Goal: Task Accomplishment & Management: Complete application form

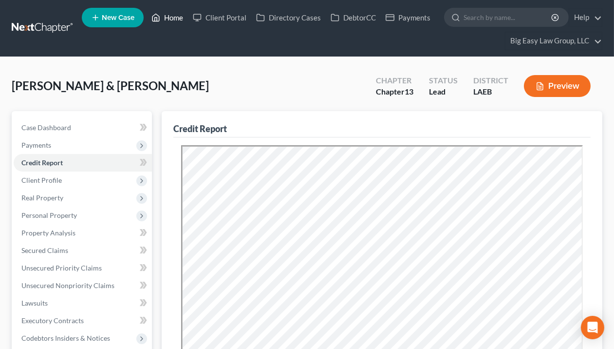
click at [171, 13] on link "Home" at bounding box center [167, 18] width 41 height 18
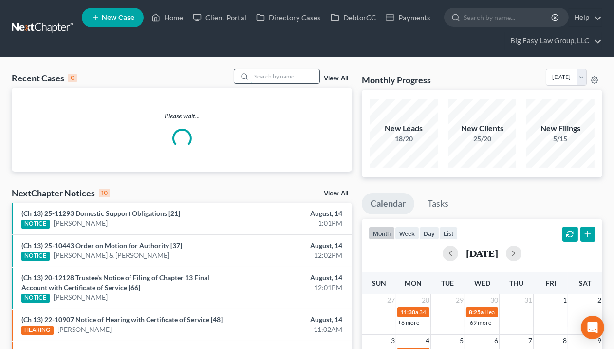
click at [287, 78] on input "search" at bounding box center [285, 76] width 68 height 14
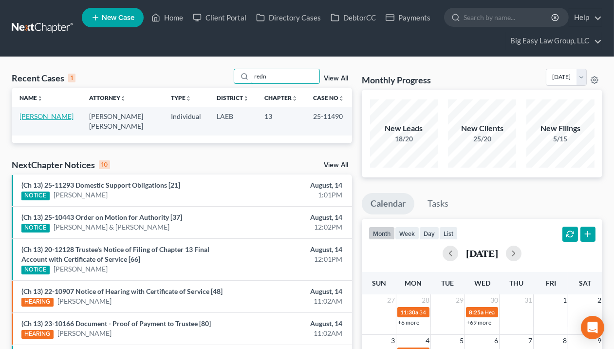
type input "redn"
click at [38, 115] on link "[PERSON_NAME]" at bounding box center [46, 116] width 54 height 8
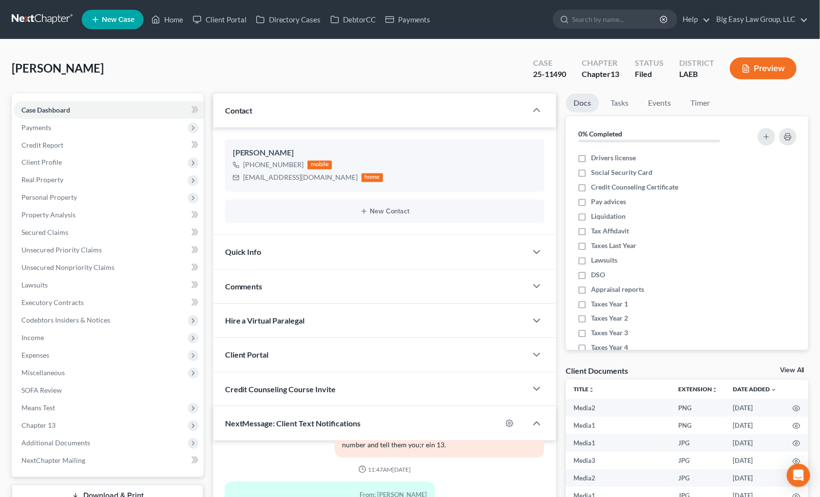
scroll to position [3211, 0]
click at [185, 22] on link "Home" at bounding box center [167, 20] width 41 height 18
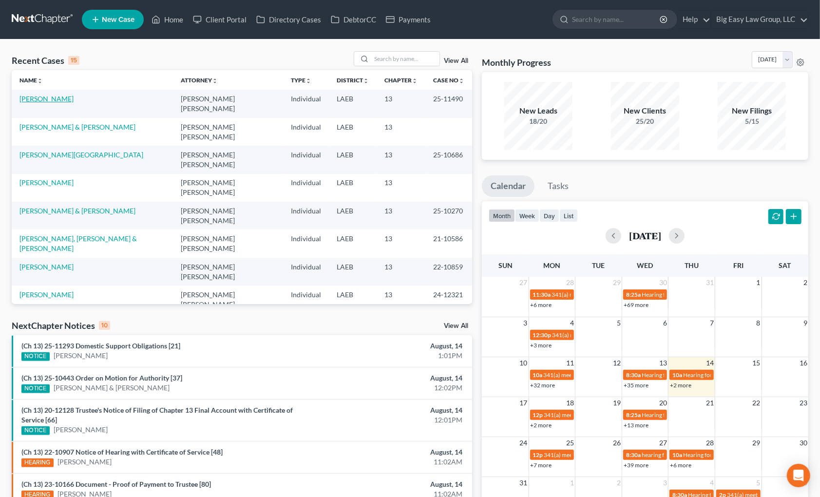
click at [73, 98] on link "[PERSON_NAME]" at bounding box center [46, 99] width 54 height 8
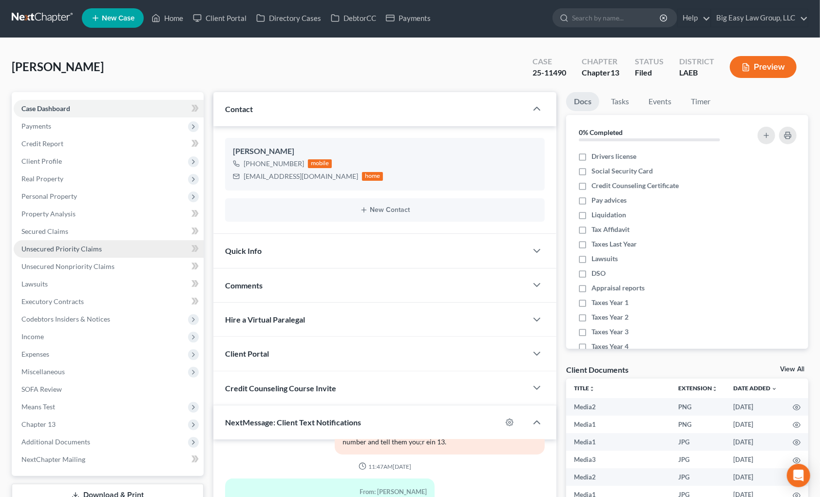
scroll to position [2, 0]
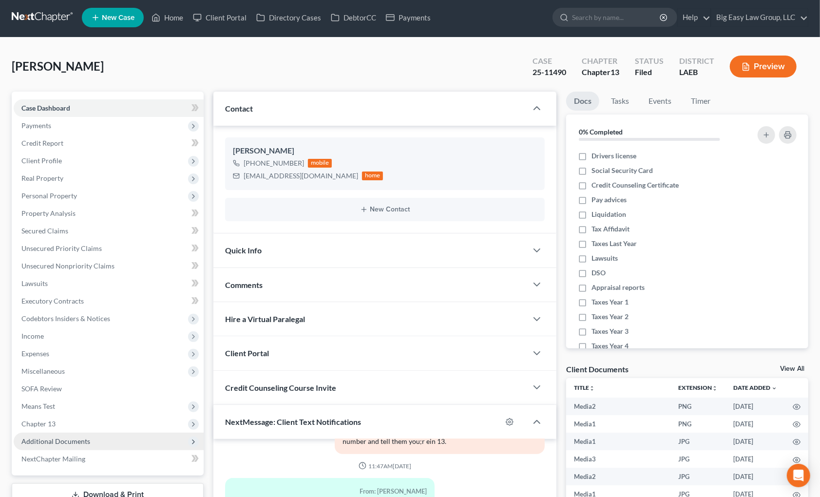
click at [130, 348] on span "Additional Documents" at bounding box center [109, 442] width 190 height 18
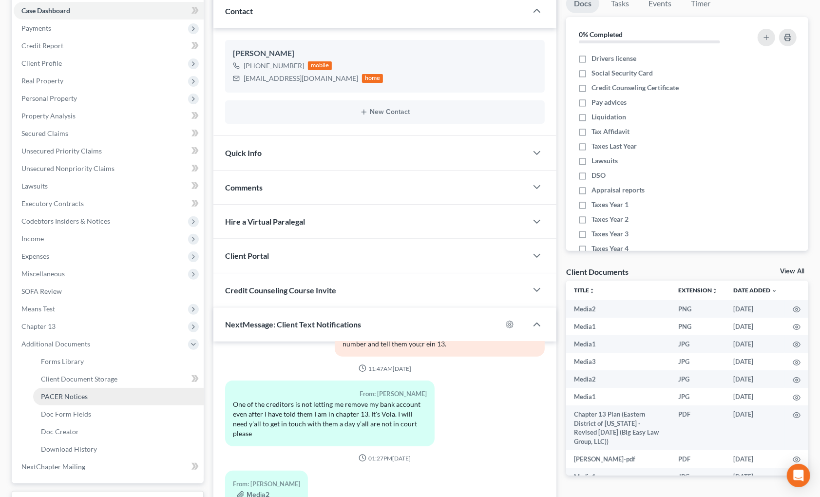
click at [118, 348] on link "PACER Notices" at bounding box center [118, 397] width 171 height 18
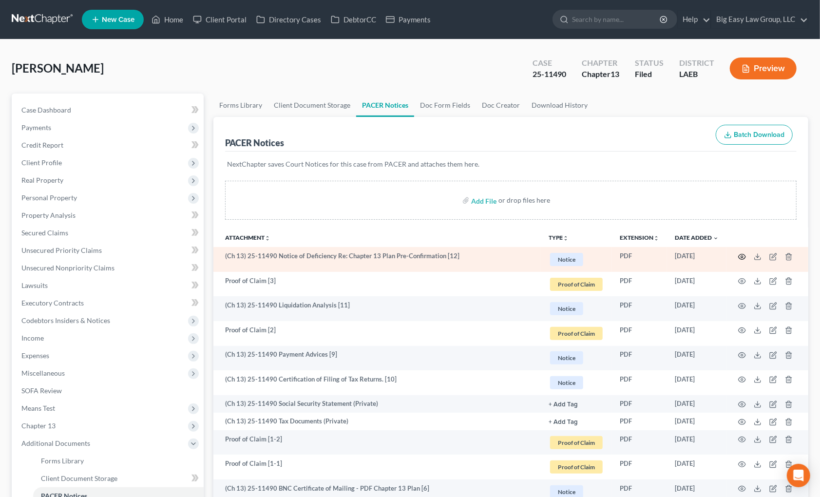
click at [614, 254] on icon "button" at bounding box center [742, 257] width 8 height 8
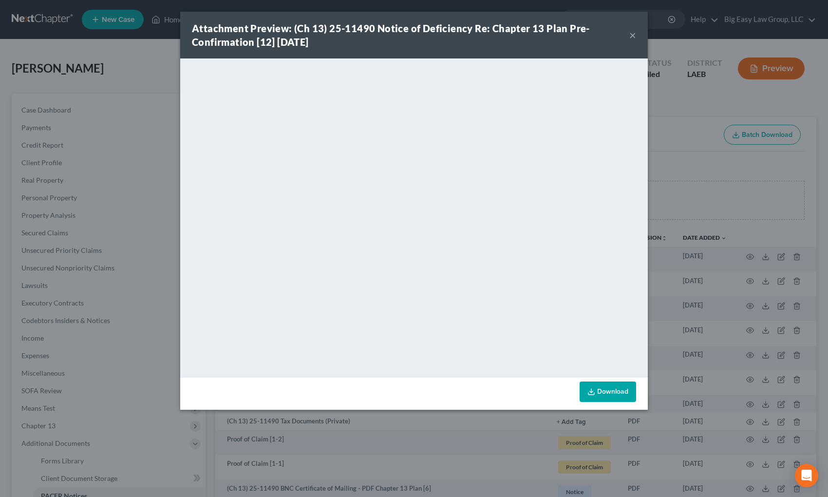
drag, startPoint x: 631, startPoint y: 37, endPoint x: 607, endPoint y: 49, distance: 27.5
click at [614, 37] on button "×" at bounding box center [632, 35] width 7 height 12
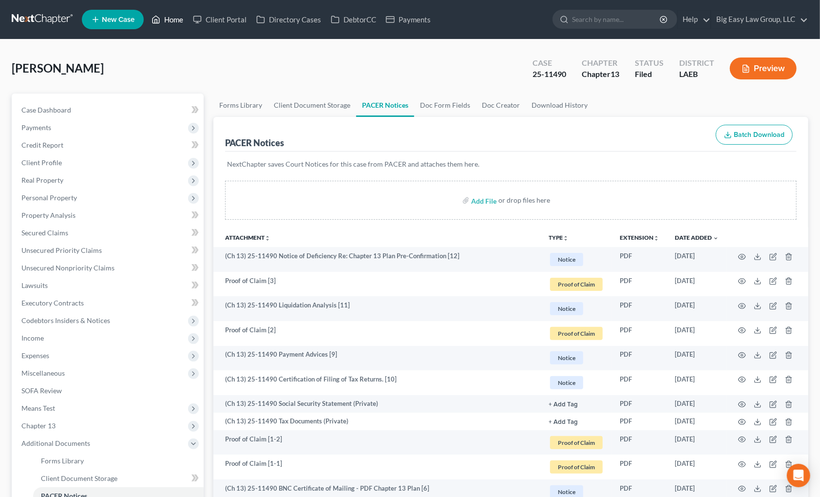
click at [175, 22] on link "Home" at bounding box center [167, 20] width 41 height 18
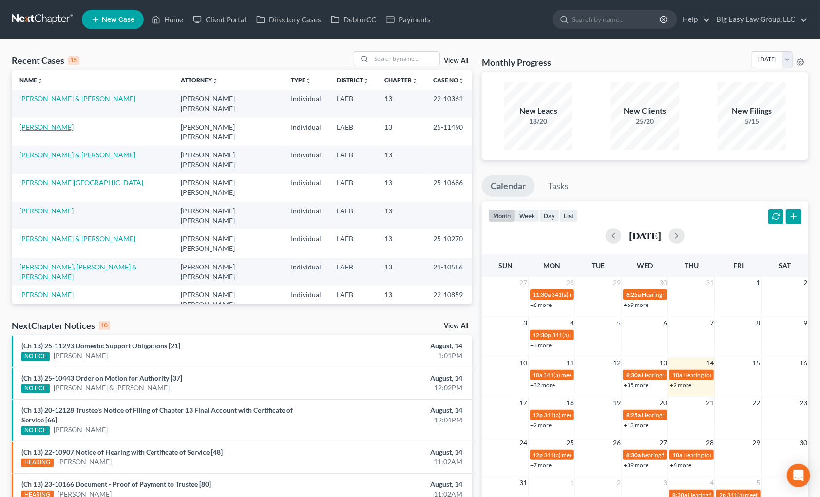
click at [67, 123] on link "[PERSON_NAME]" at bounding box center [46, 127] width 54 height 8
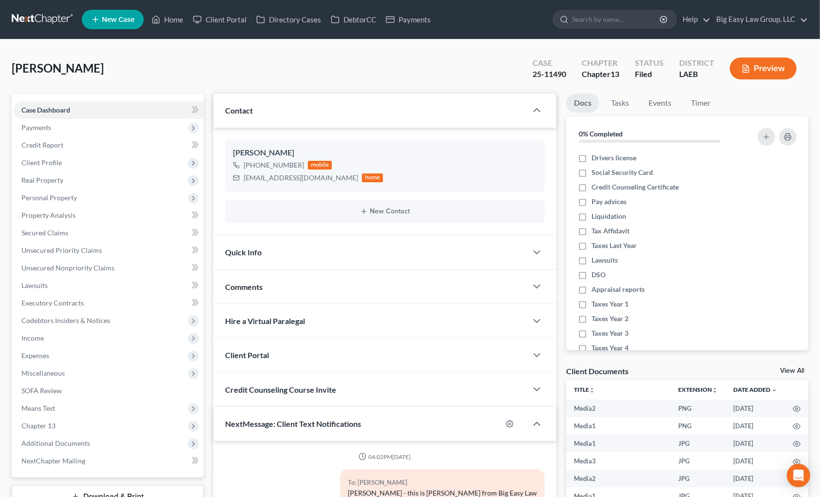
scroll to position [3211, 0]
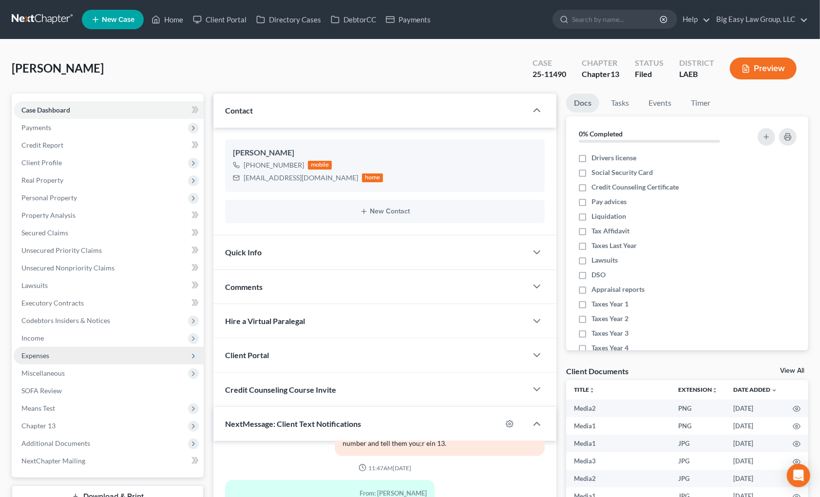
click at [75, 348] on span "Expenses" at bounding box center [109, 356] width 190 height 18
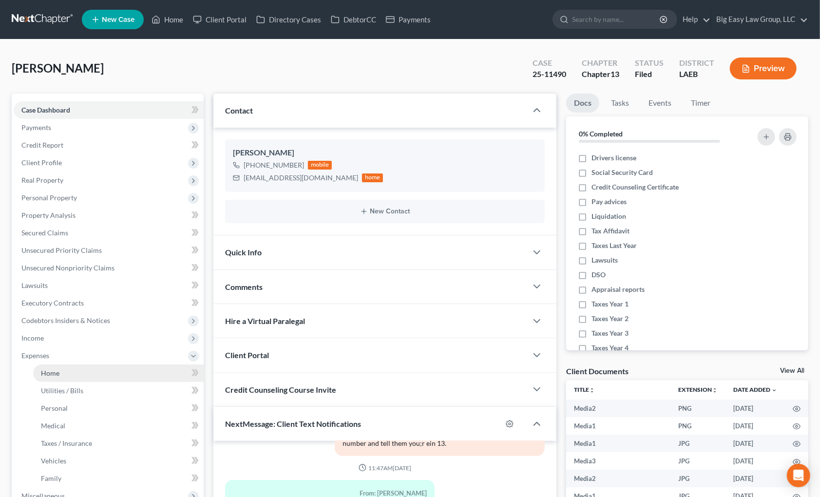
click at [88, 348] on link "Home" at bounding box center [118, 373] width 171 height 18
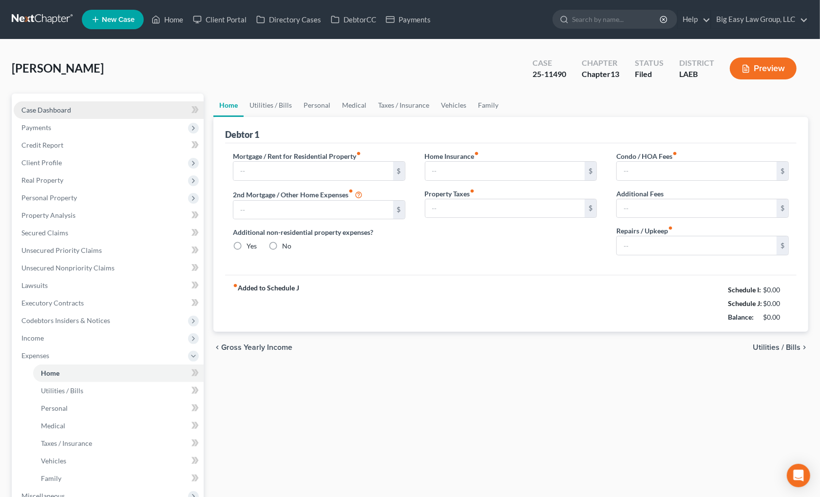
type input "1,680.00"
type input "0.00"
radio input "true"
type input "0.00"
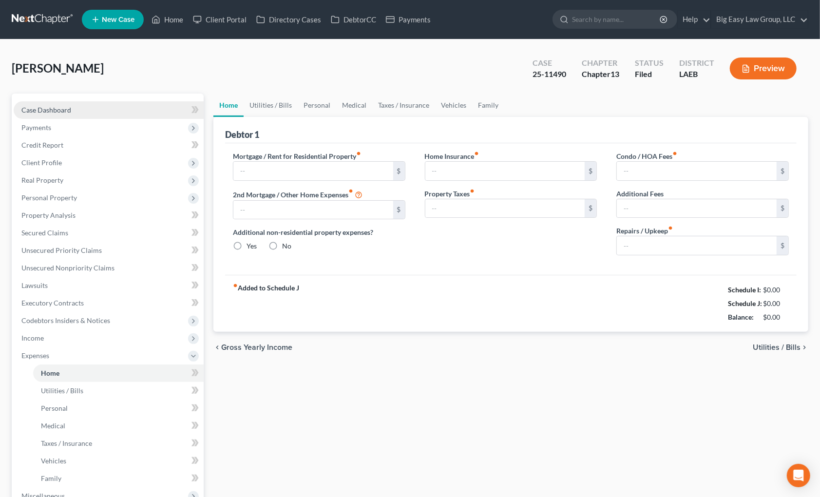
type input "0.00"
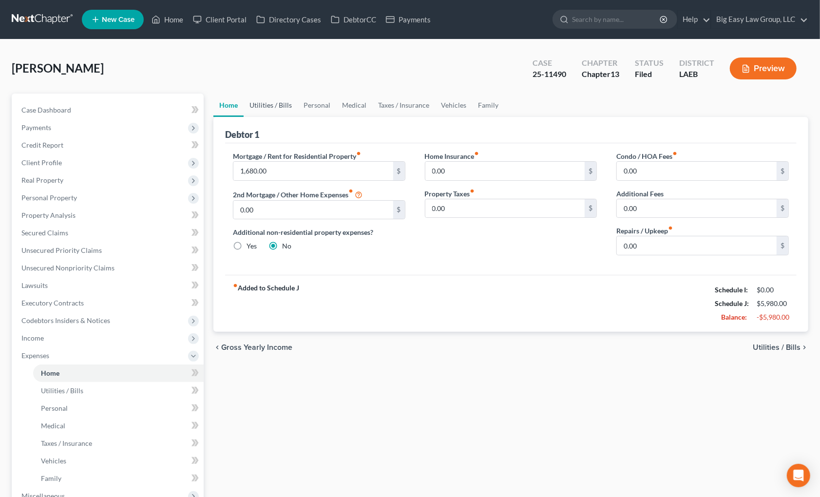
click at [259, 99] on link "Utilities / Bills" at bounding box center [271, 105] width 54 height 23
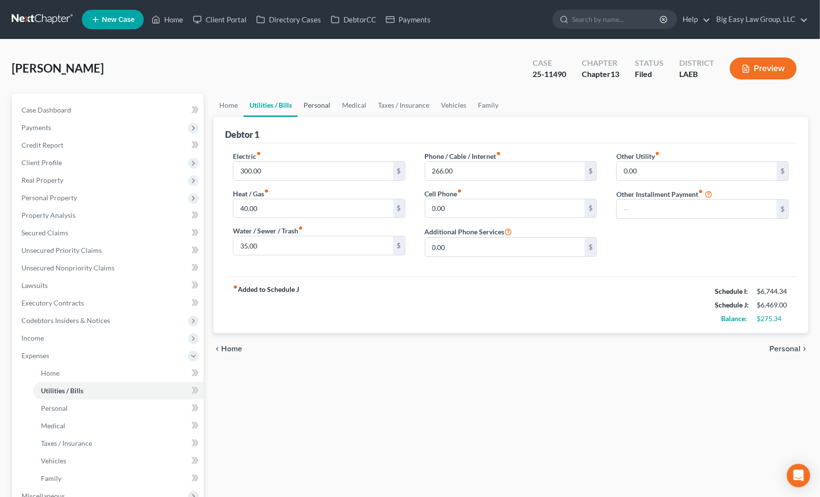
click at [299, 99] on link "Personal" at bounding box center [317, 105] width 38 height 23
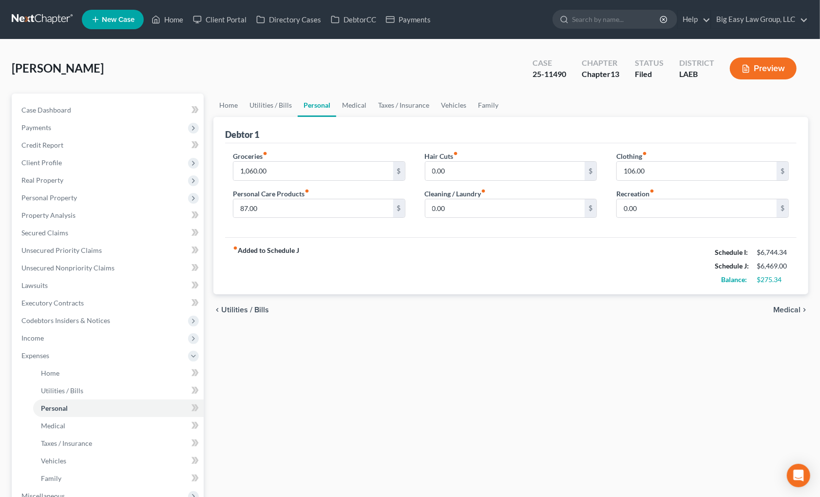
click at [320, 105] on link "Personal" at bounding box center [317, 105] width 38 height 23
click at [349, 102] on link "Medical" at bounding box center [354, 105] width 36 height 23
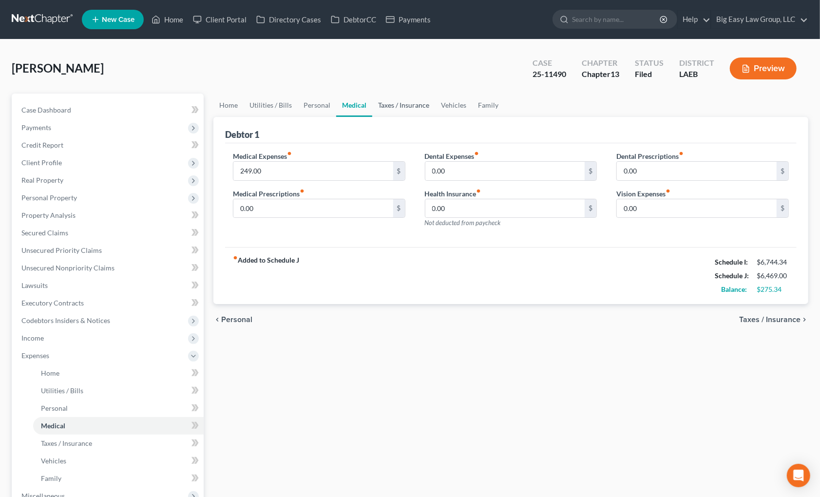
click at [413, 99] on link "Taxes / Insurance" at bounding box center [403, 105] width 63 height 23
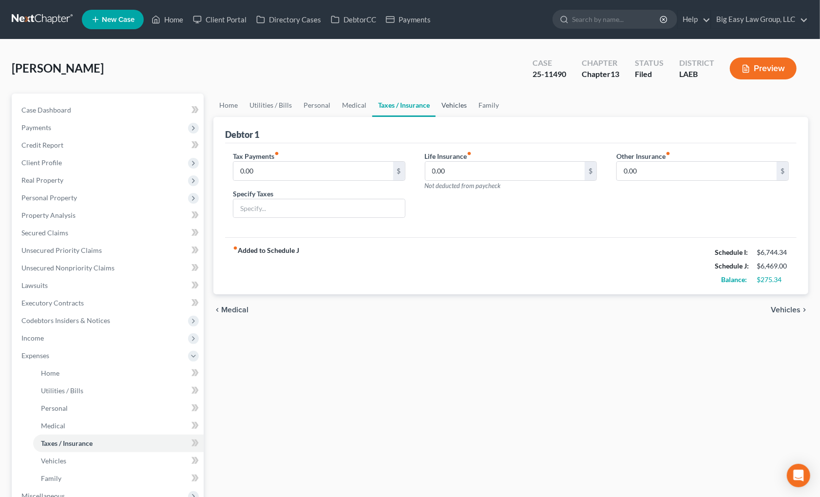
click at [442, 109] on link "Vehicles" at bounding box center [454, 105] width 37 height 23
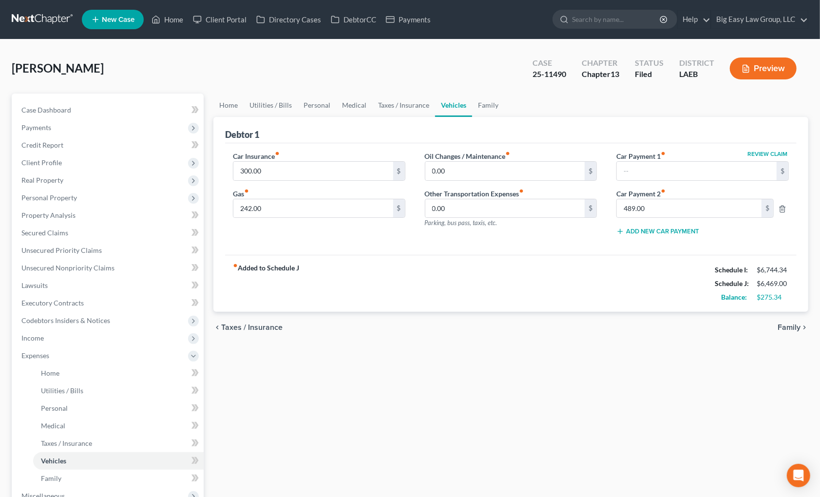
click at [454, 105] on link "Vehicles" at bounding box center [453, 105] width 37 height 23
click at [479, 103] on link "Family" at bounding box center [488, 105] width 32 height 23
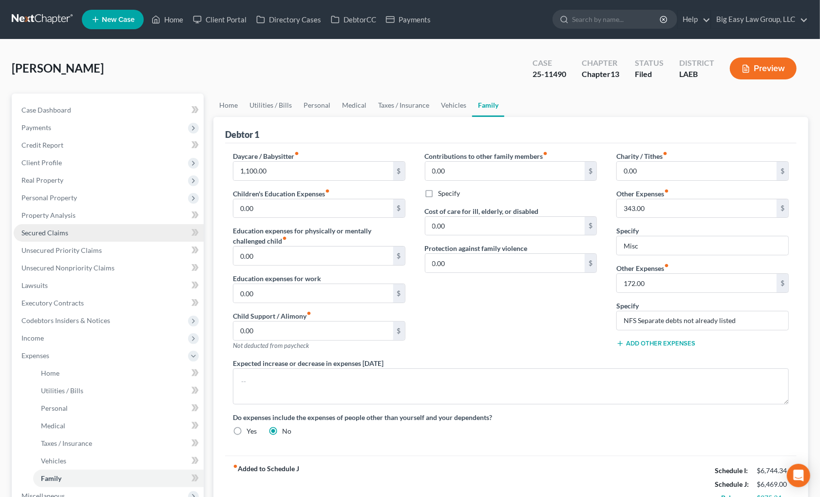
click at [76, 230] on link "Secured Claims" at bounding box center [109, 233] width 190 height 18
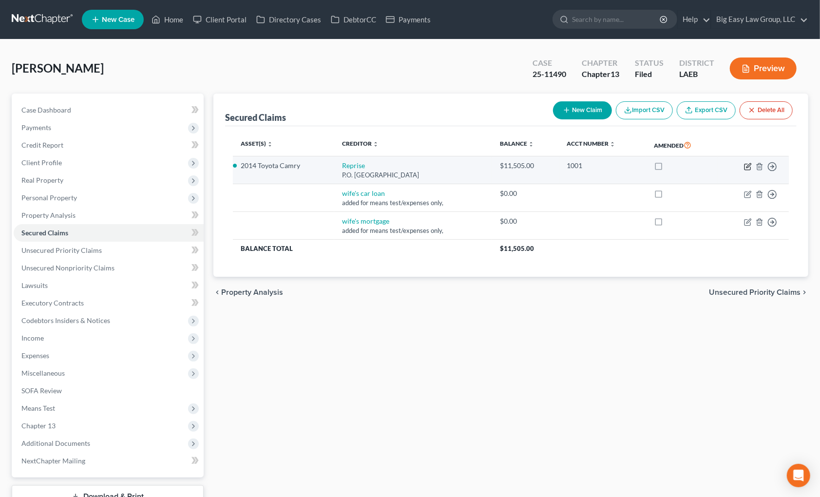
click at [614, 168] on icon "button" at bounding box center [748, 167] width 8 height 8
select select "45"
select select "0"
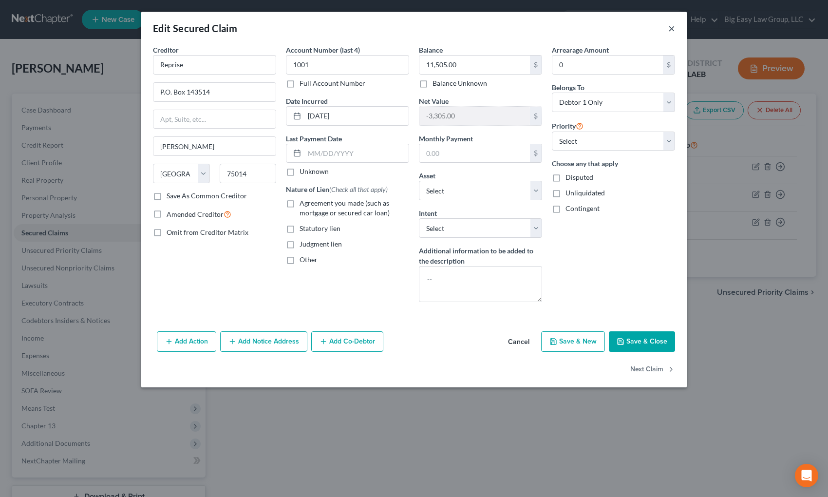
drag, startPoint x: 672, startPoint y: 24, endPoint x: 509, endPoint y: 106, distance: 182.4
click at [614, 24] on button "×" at bounding box center [671, 28] width 7 height 12
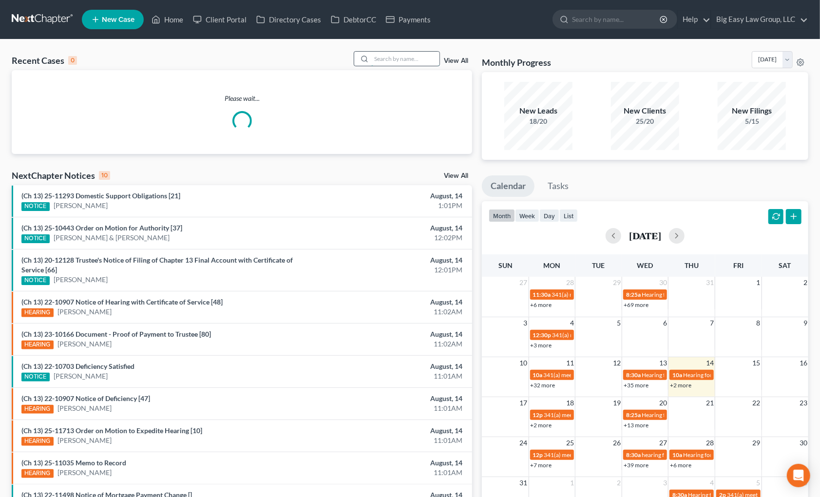
click at [376, 62] on input "search" at bounding box center [405, 59] width 68 height 14
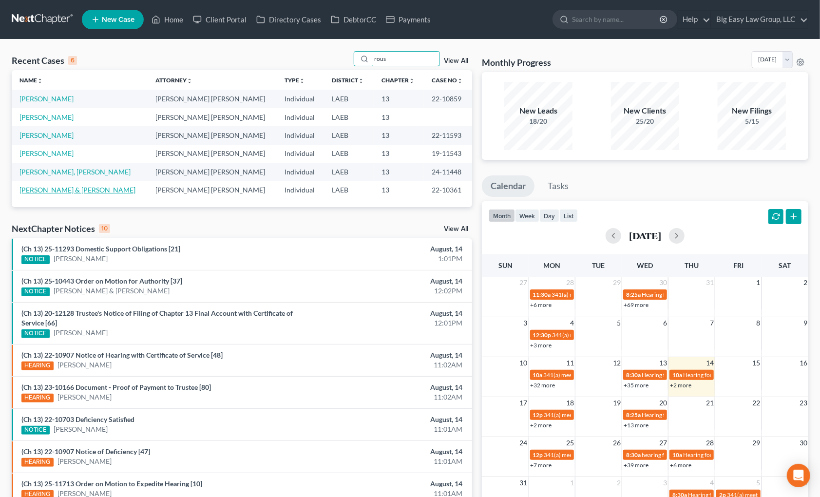
type input "rous"
click at [75, 191] on link "[PERSON_NAME] & [PERSON_NAME]" at bounding box center [77, 190] width 116 height 8
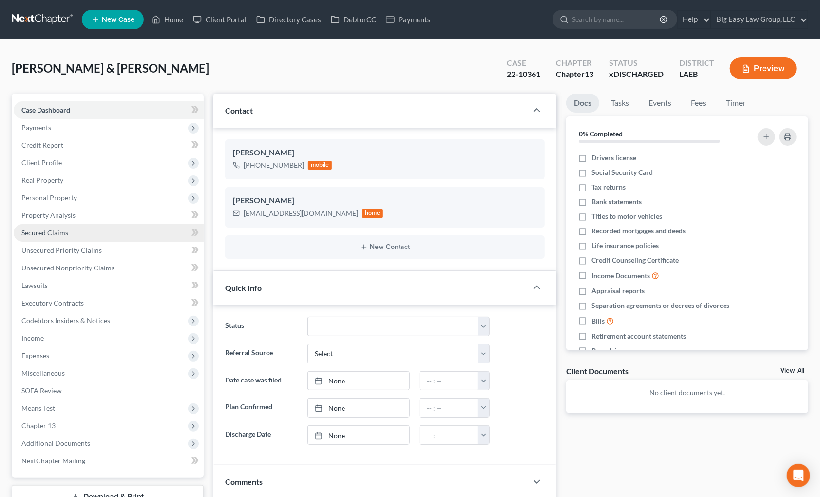
click at [77, 233] on link "Secured Claims" at bounding box center [109, 233] width 190 height 18
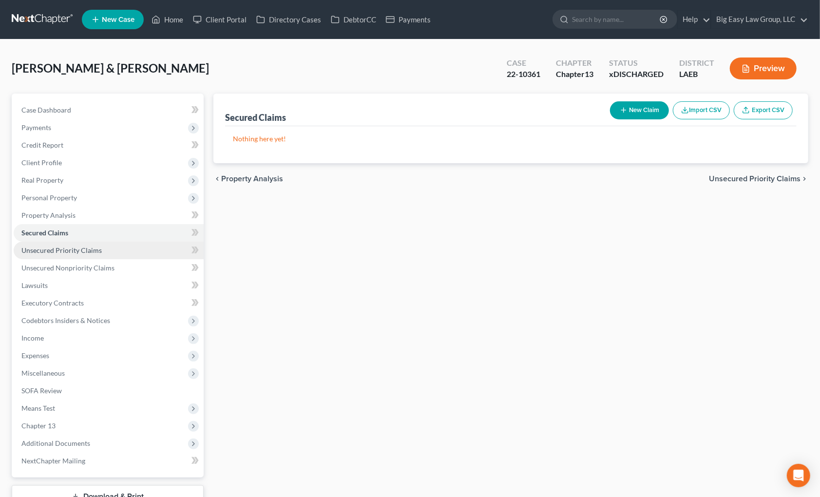
click at [85, 251] on span "Unsecured Priority Claims" at bounding box center [61, 250] width 80 height 8
click at [187, 59] on div "Roussell, Rod & Maxine Upgraded Case 22-10361 Chapter Chapter 13 Status xDISCHA…" at bounding box center [410, 72] width 796 height 42
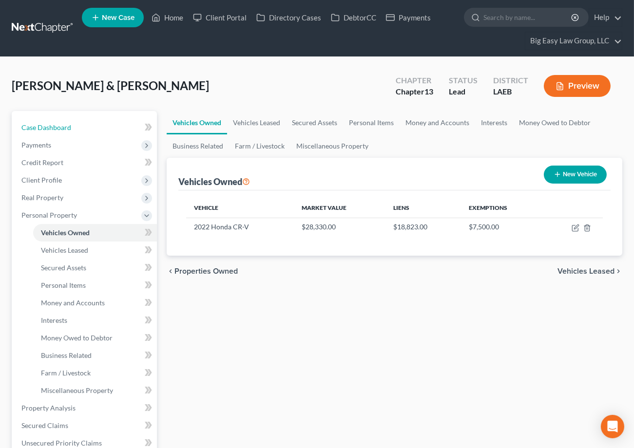
click at [73, 125] on link "Case Dashboard" at bounding box center [85, 128] width 143 height 18
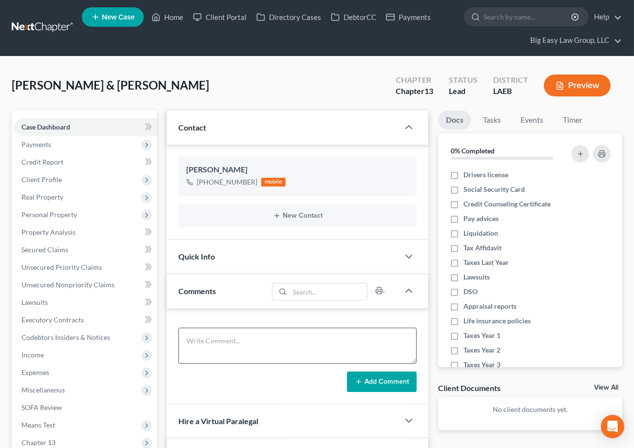
scroll to position [20, 0]
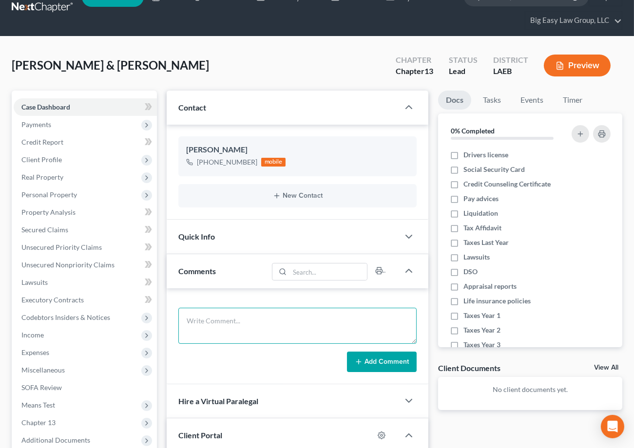
click at [306, 314] on textarea at bounding box center [297, 326] width 238 height 36
type textarea "need BPO and to wiat for annuity money to bring house current"
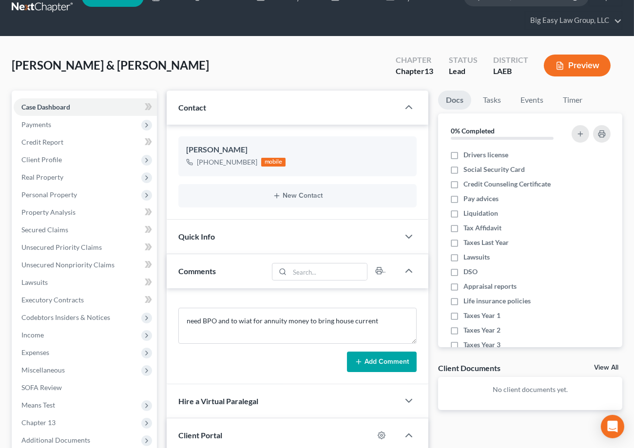
click at [400, 376] on div "need BPO and to wiat for annuity money to bring house current Add Comment" at bounding box center [298, 336] width 262 height 96
click at [404, 368] on button "Add Comment" at bounding box center [382, 362] width 70 height 20
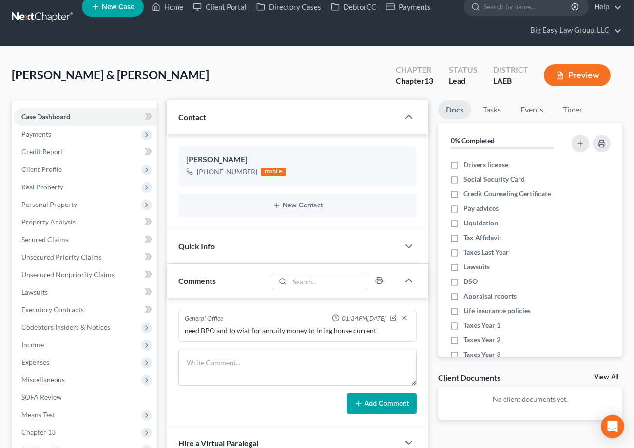
scroll to position [0, 0]
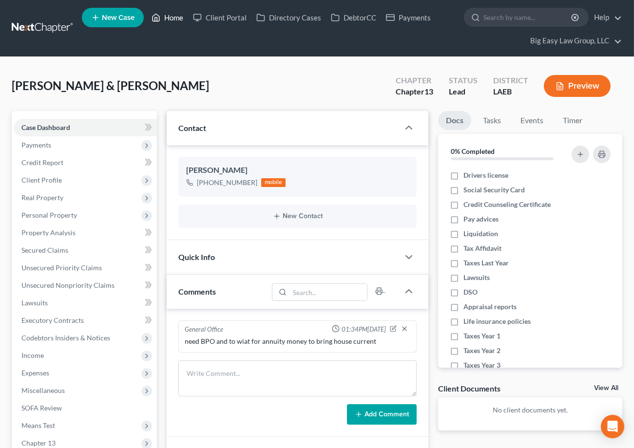
click at [168, 19] on link "Home" at bounding box center [167, 18] width 41 height 18
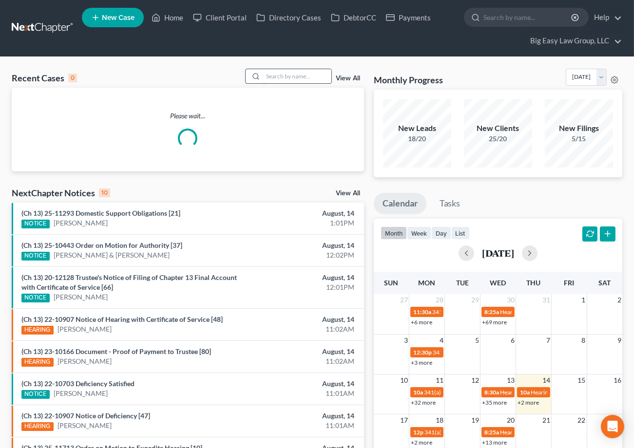
click at [306, 72] on input "search" at bounding box center [297, 76] width 68 height 14
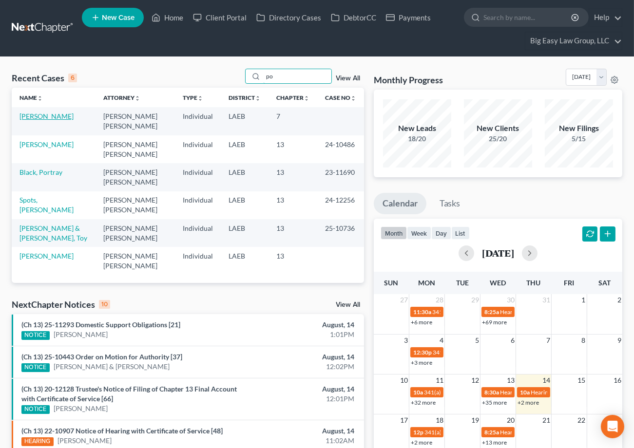
type input "po"
click at [46, 116] on link "Pousson, Misti" at bounding box center [46, 116] width 54 height 8
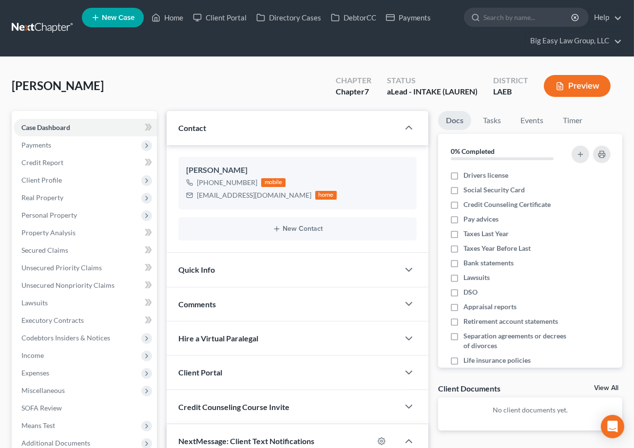
scroll to position [210, 0]
click at [393, 204] on icon "button" at bounding box center [393, 202] width 8 height 8
select select "0"
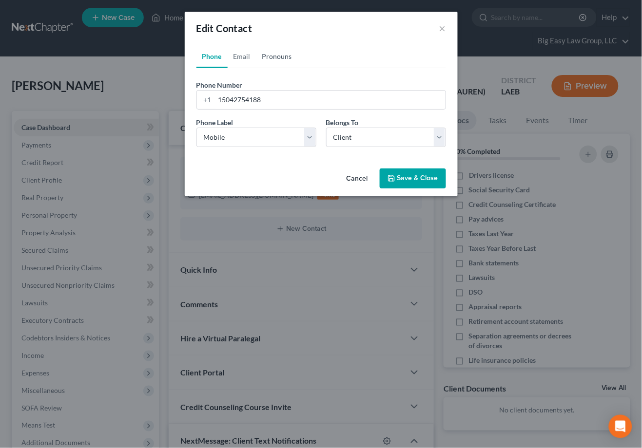
click at [286, 55] on link "Pronouns" at bounding box center [276, 56] width 41 height 23
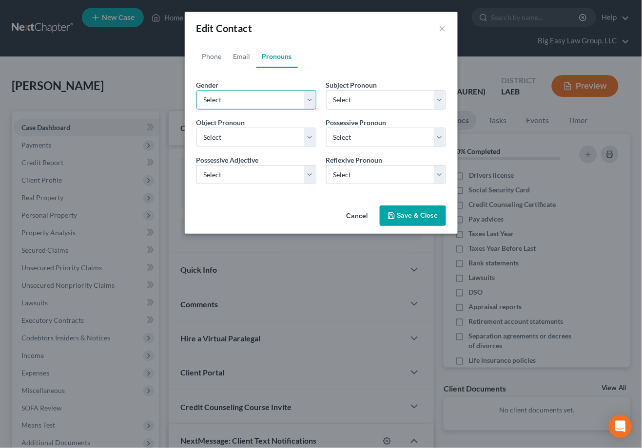
click at [257, 98] on select "Select Male Female Non Binary More Than One Person" at bounding box center [256, 99] width 120 height 19
select select "1"
click at [196, 90] on select "Select Male Female Non Binary More Than One Person" at bounding box center [256, 99] width 120 height 19
select select "1"
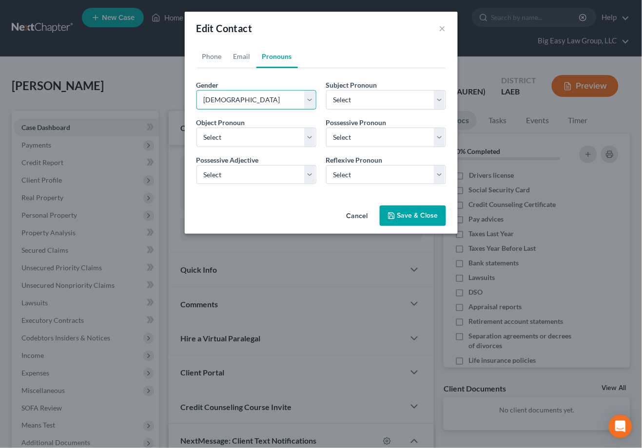
select select "1"
drag, startPoint x: 408, startPoint y: 212, endPoint x: 255, endPoint y: 161, distance: 161.4
click at [408, 212] on button "Save & Close" at bounding box center [412, 216] width 66 height 20
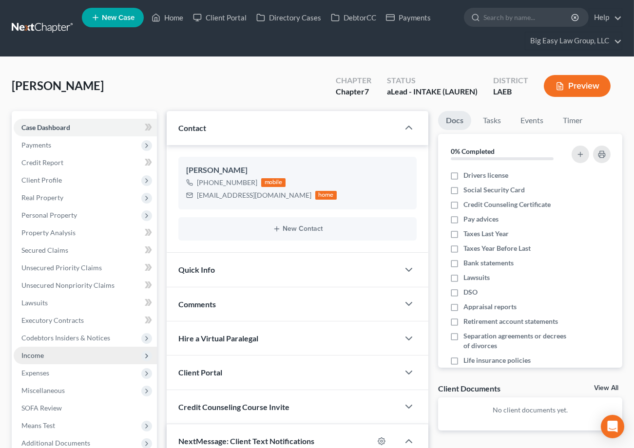
click at [94, 356] on span "Income" at bounding box center [85, 356] width 143 height 18
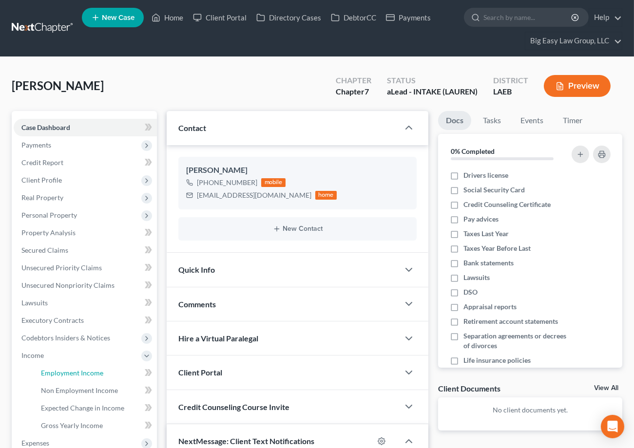
drag, startPoint x: 95, startPoint y: 366, endPoint x: 225, endPoint y: 336, distance: 133.2
click at [95, 366] on link "Employment Income" at bounding box center [95, 373] width 124 height 18
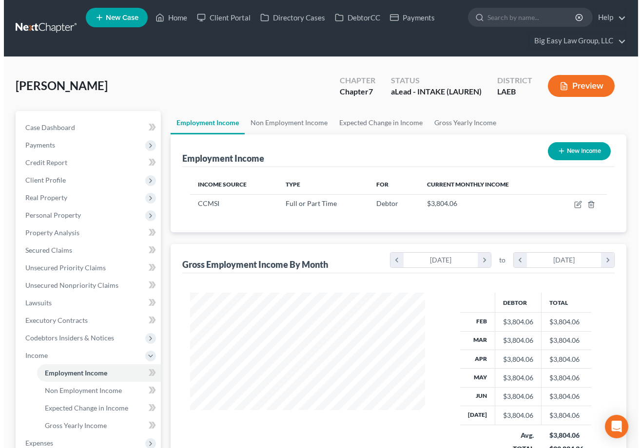
scroll to position [174, 254]
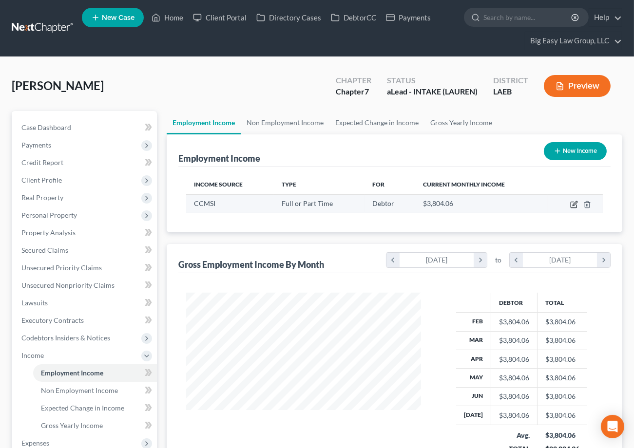
click at [577, 203] on icon "button" at bounding box center [574, 205] width 8 height 8
select select "0"
select select "14"
select select "2"
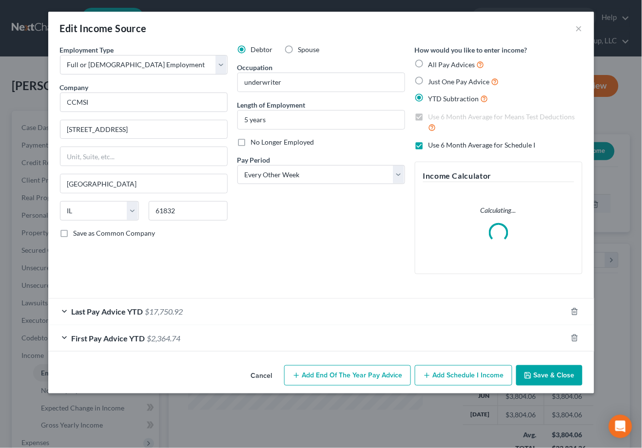
scroll to position [174, 258]
click at [273, 315] on div "Last Pay Advice YTD $17,750.92" at bounding box center [307, 312] width 518 height 26
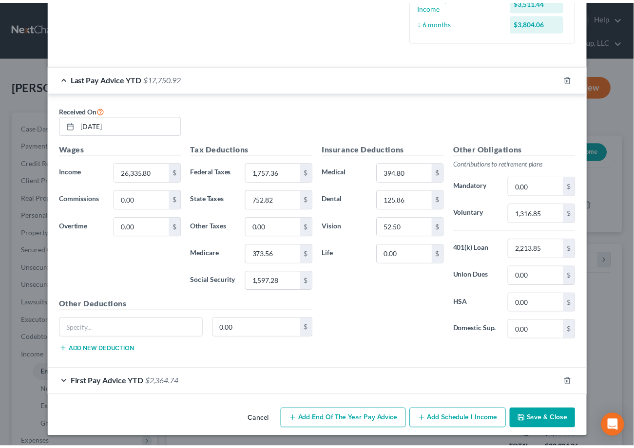
scroll to position [288, 0]
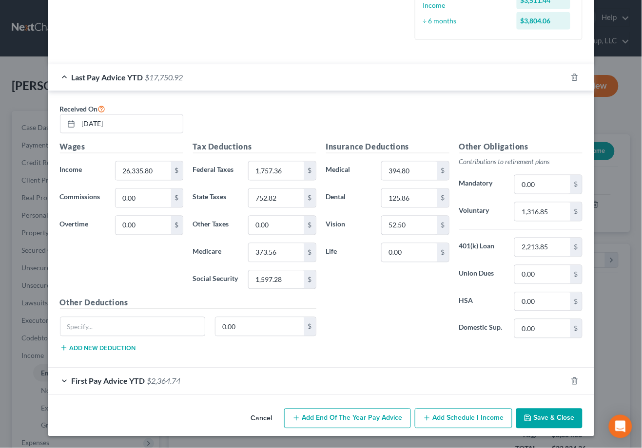
click at [540, 416] on button "Save & Close" at bounding box center [549, 419] width 66 height 20
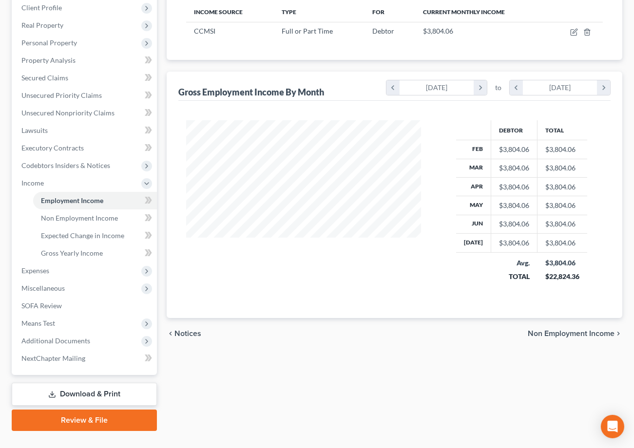
scroll to position [178, 0]
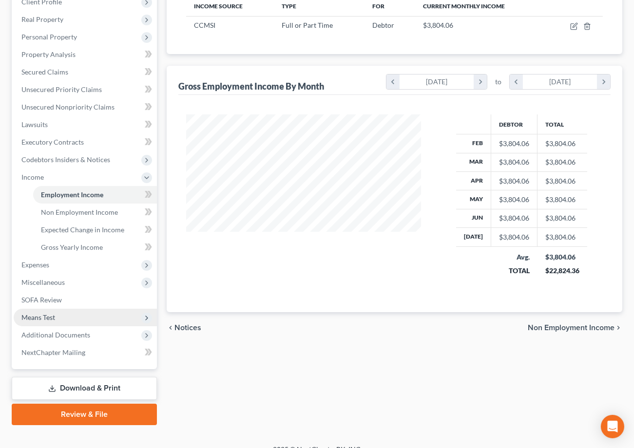
click at [110, 317] on span "Means Test" at bounding box center [85, 318] width 143 height 18
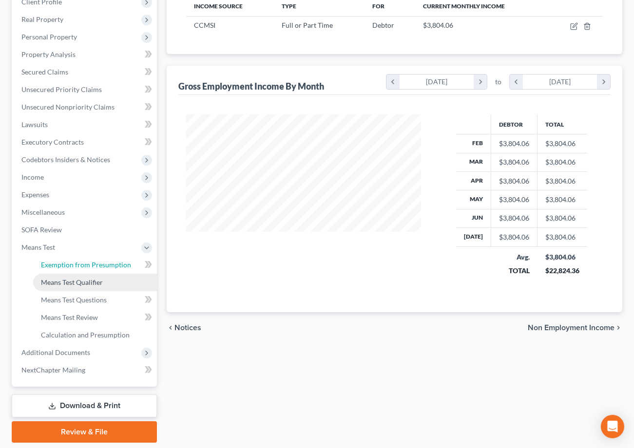
drag, startPoint x: 115, startPoint y: 268, endPoint x: 107, endPoint y: 283, distance: 17.0
click at [116, 268] on link "Exemption from Presumption" at bounding box center [95, 265] width 124 height 18
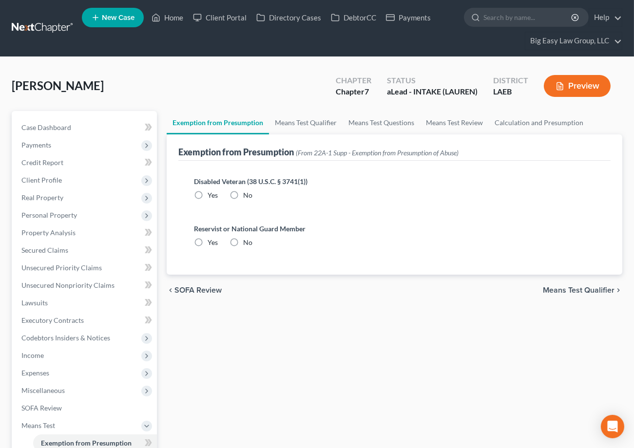
click at [243, 194] on label "No" at bounding box center [247, 195] width 9 height 10
click at [247, 194] on input "No" at bounding box center [250, 193] width 6 height 6
radio input "true"
click at [243, 239] on label "No" at bounding box center [247, 243] width 9 height 10
click at [247, 239] on input "No" at bounding box center [250, 241] width 6 height 6
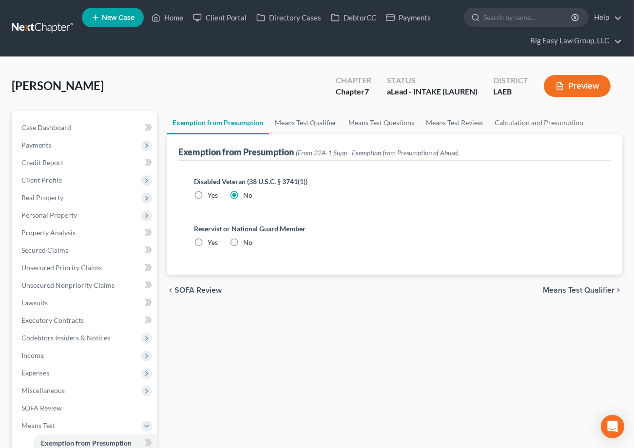
radio input "true"
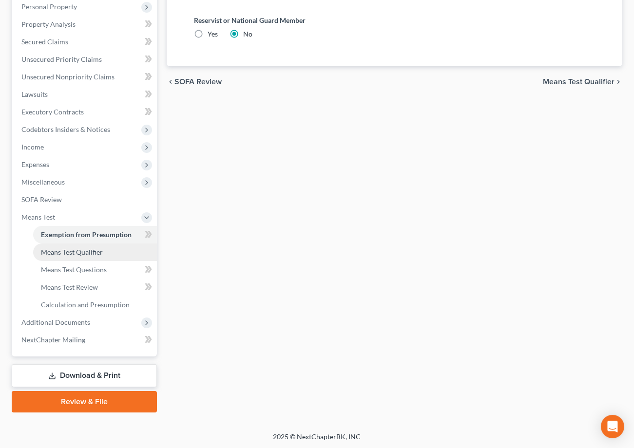
click at [116, 250] on link "Means Test Qualifier" at bounding box center [95, 253] width 124 height 18
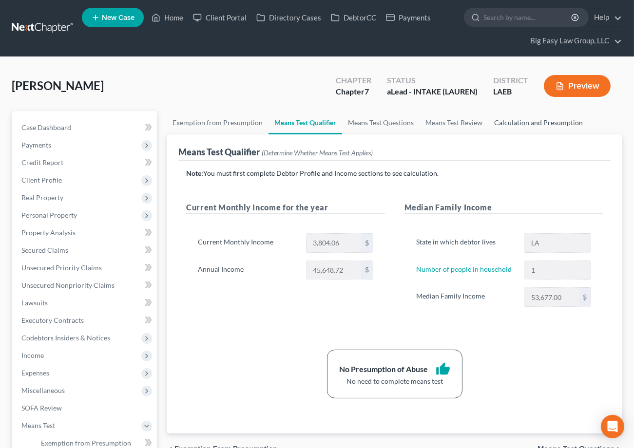
click at [500, 117] on link "Calculation and Presumption" at bounding box center [538, 122] width 100 height 23
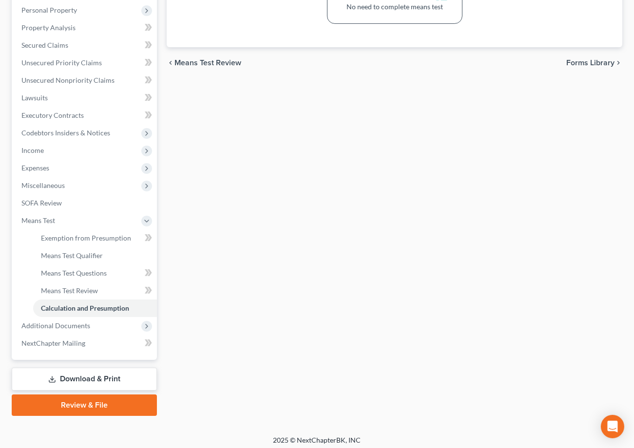
scroll to position [208, 0]
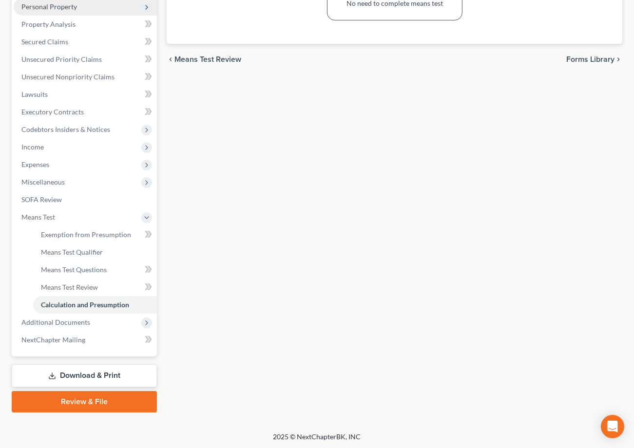
click at [93, 7] on span "Personal Property" at bounding box center [85, 7] width 143 height 18
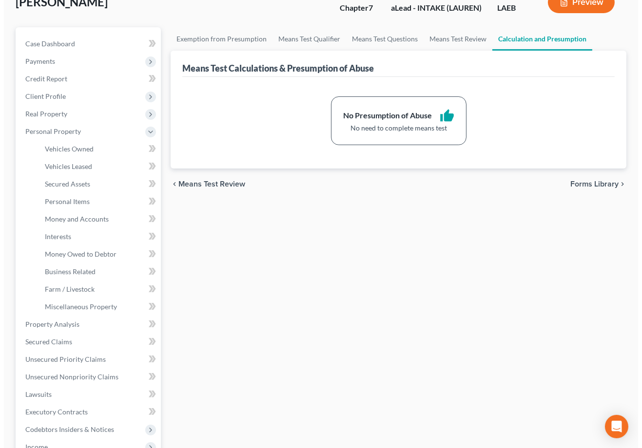
scroll to position [0, 0]
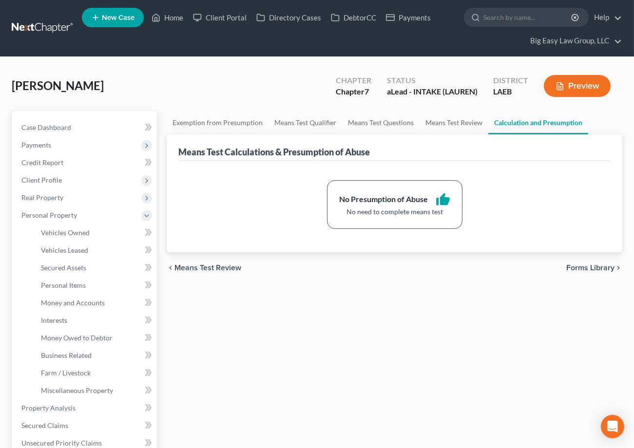
click at [586, 88] on button "Preview" at bounding box center [577, 86] width 67 height 22
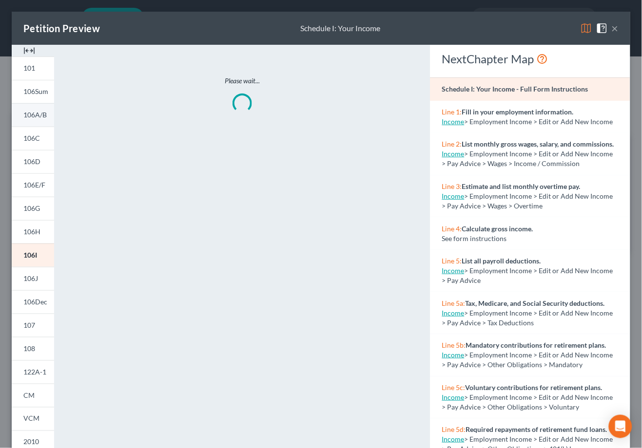
click at [48, 123] on link "106A/B" at bounding box center [33, 114] width 42 height 23
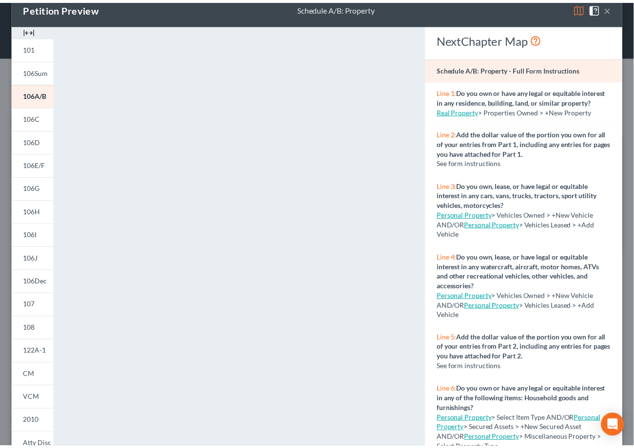
scroll to position [21, 0]
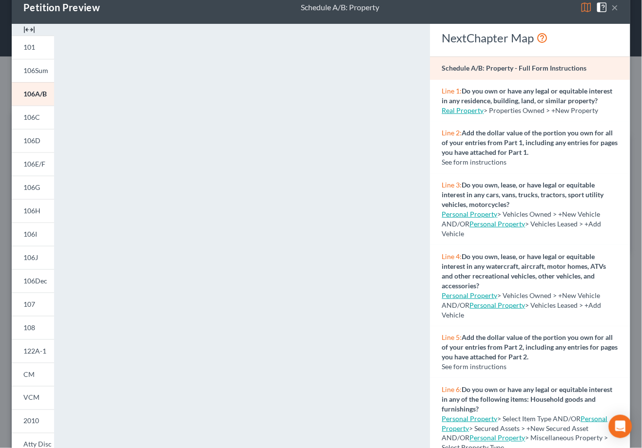
click at [611, 6] on button "×" at bounding box center [614, 7] width 7 height 12
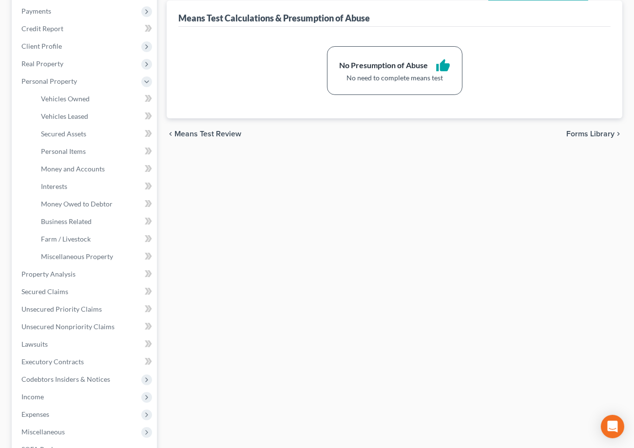
scroll to position [296, 0]
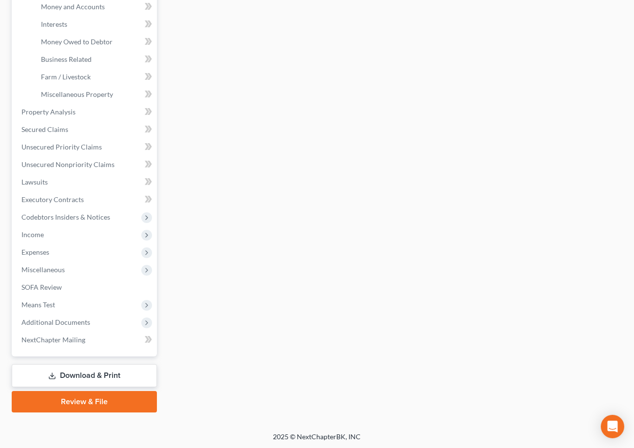
click at [102, 402] on link "Review & File" at bounding box center [84, 401] width 145 height 21
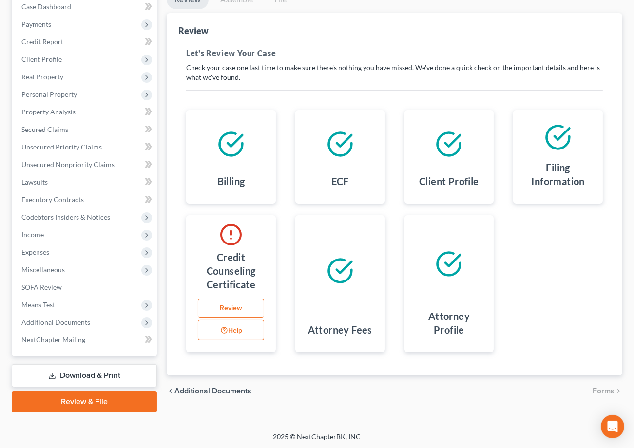
drag, startPoint x: 121, startPoint y: 367, endPoint x: 134, endPoint y: 360, distance: 15.0
click at [121, 367] on link "Download & Print" at bounding box center [84, 375] width 145 height 23
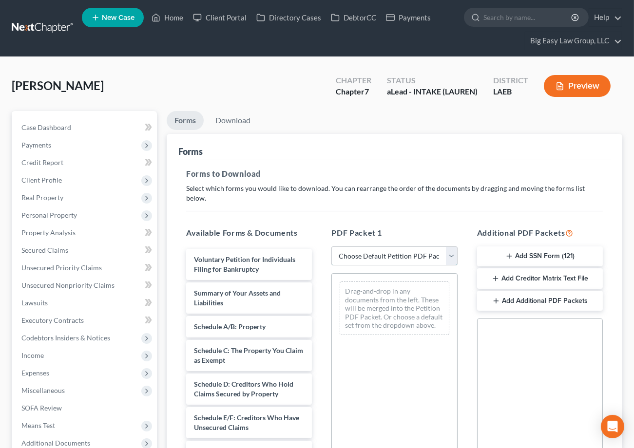
click at [405, 246] on select "Choose Default Petition PDF Packet Complete Bankruptcy Petition (all forms and …" at bounding box center [394, 255] width 126 height 19
select select "0"
click at [331, 246] on select "Choose Default Petition PDF Packet Complete Bankruptcy Petition (all forms and …" at bounding box center [394, 255] width 126 height 19
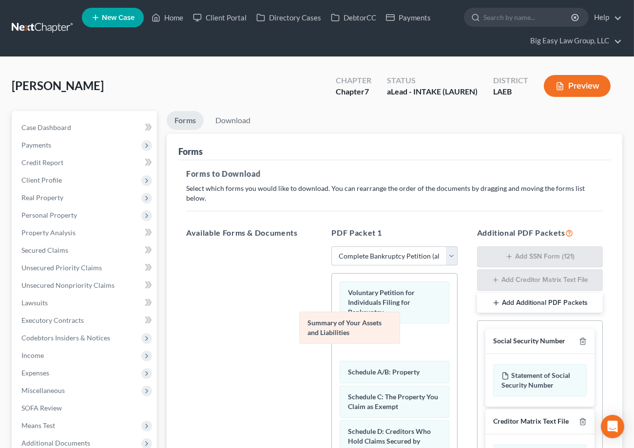
drag, startPoint x: 405, startPoint y: 334, endPoint x: 285, endPoint y: 298, distance: 124.8
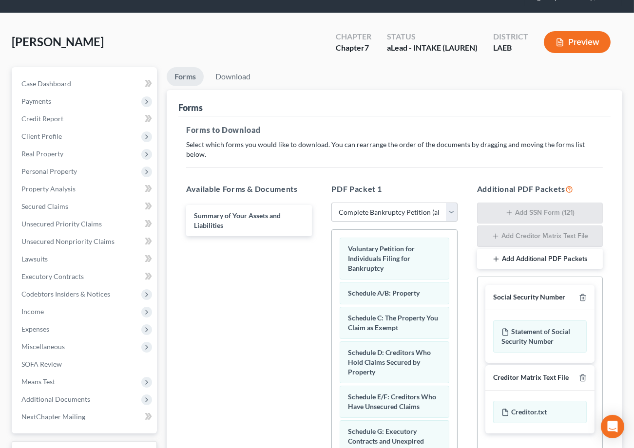
scroll to position [172, 0]
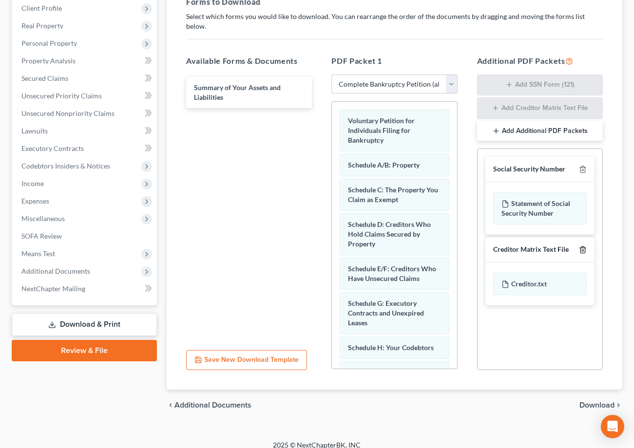
click at [583, 249] on line "button" at bounding box center [583, 250] width 0 height 2
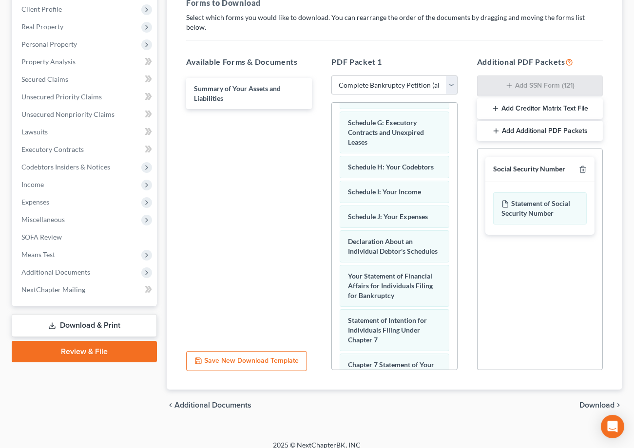
scroll to position [367, 0]
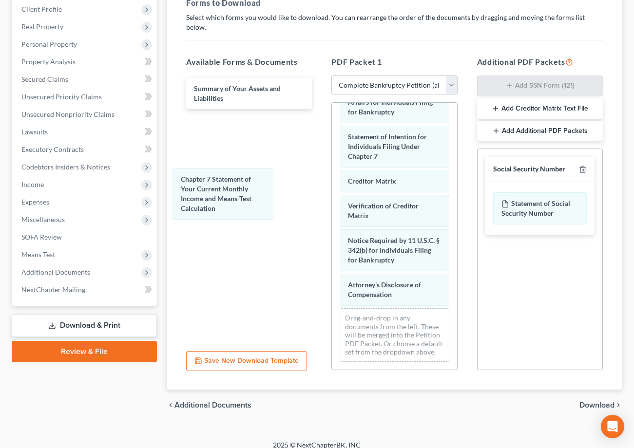
drag, startPoint x: 417, startPoint y: 215, endPoint x: 228, endPoint y: 183, distance: 190.9
click at [332, 186] on div "Chapter 7 Statement of Your Current Monthly Income and Means-Test Calculation V…" at bounding box center [394, 53] width 125 height 632
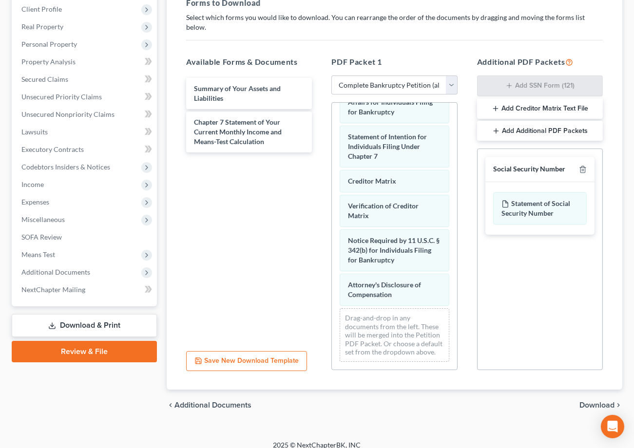
click at [589, 401] on span "Download" at bounding box center [596, 405] width 35 height 8
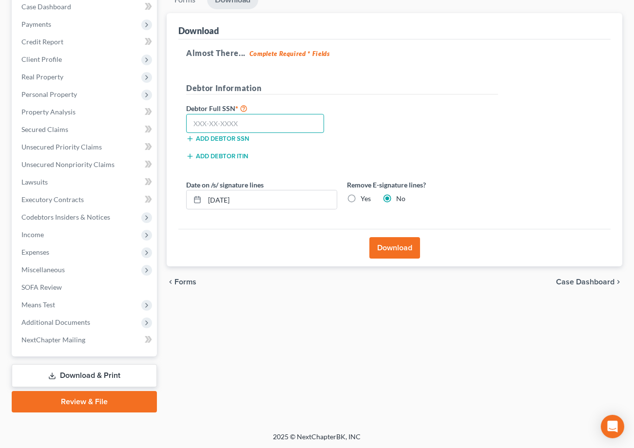
click at [240, 122] on input "text" at bounding box center [255, 123] width 138 height 19
type input "438-69-0347"
click at [389, 251] on button "Download" at bounding box center [394, 247] width 51 height 21
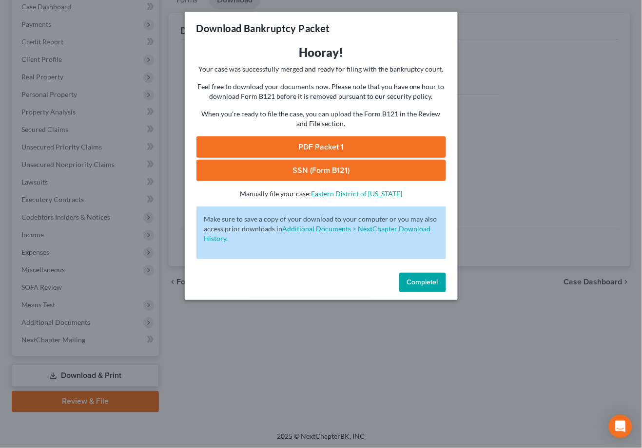
click at [375, 150] on link "PDF Packet 1" at bounding box center [320, 146] width 249 height 21
click at [340, 166] on link "SSN (Form B121)" at bounding box center [320, 170] width 249 height 21
click at [422, 279] on span "Complete!" at bounding box center [422, 282] width 31 height 8
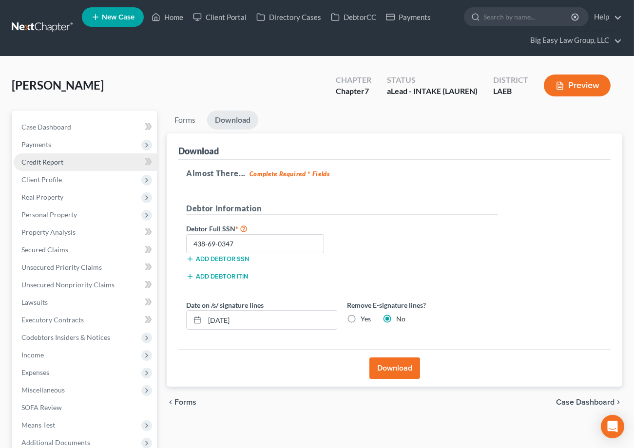
scroll to position [0, 0]
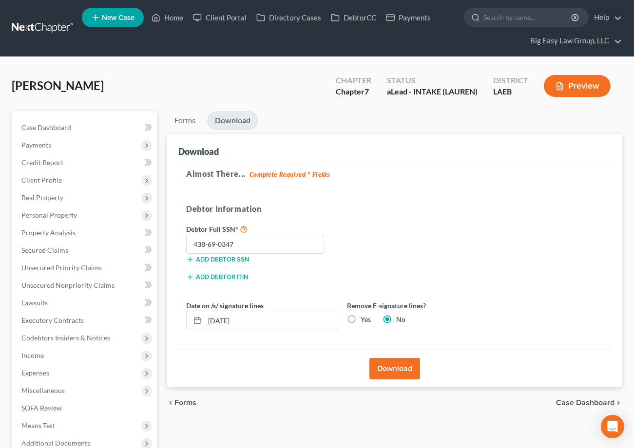
click at [72, 117] on div "Case Dashboard Payments Invoices Payments Payments Credit Report Client Profile…" at bounding box center [84, 294] width 145 height 366
click at [73, 122] on link "Case Dashboard" at bounding box center [85, 128] width 143 height 18
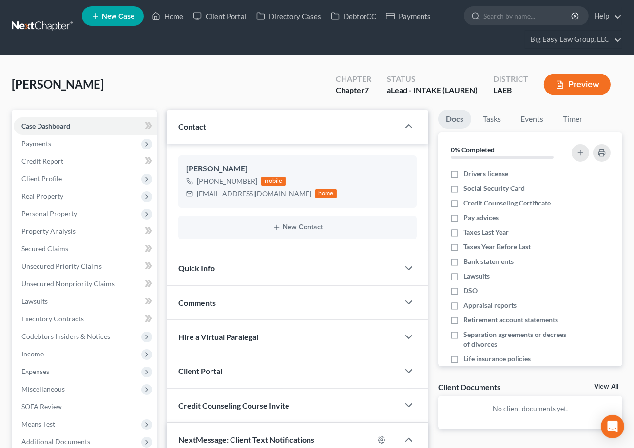
scroll to position [210, 0]
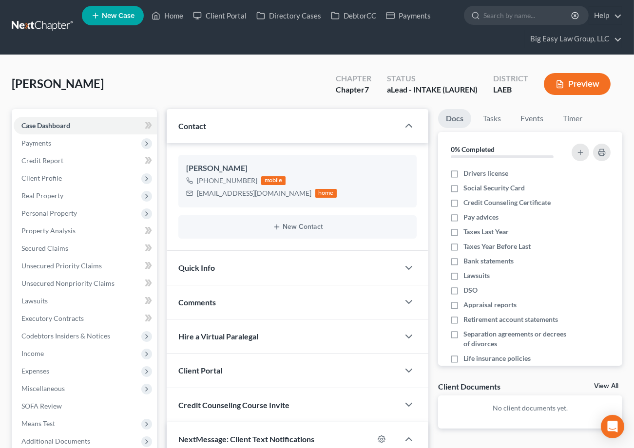
click at [255, 293] on div "Comments" at bounding box center [283, 302] width 232 height 34
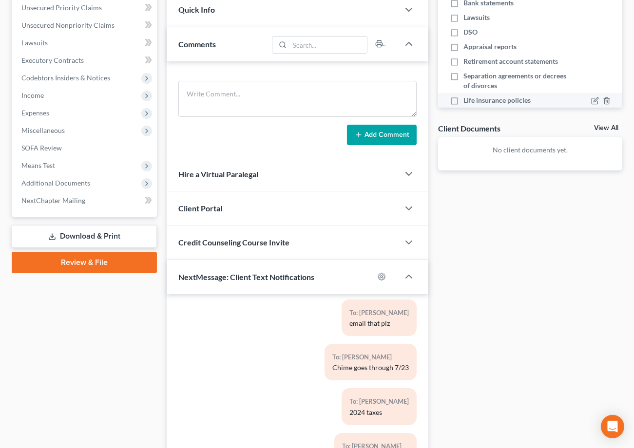
scroll to position [361, 0]
